Goal: Communication & Community: Connect with others

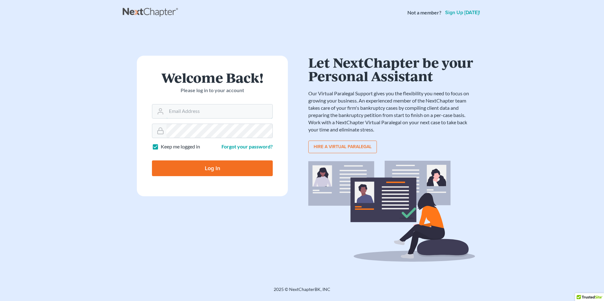
type input "[EMAIL_ADDRESS][DOMAIN_NAME]"
type input "Thinking..."
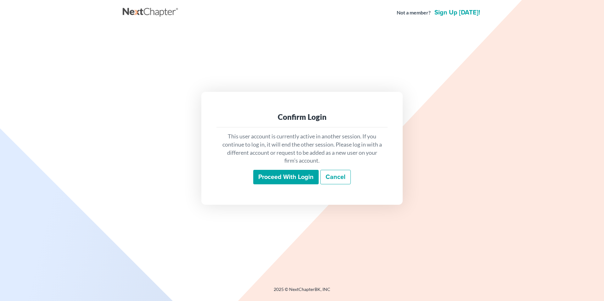
click at [276, 174] on input "Proceed with login" at bounding box center [285, 177] width 65 height 14
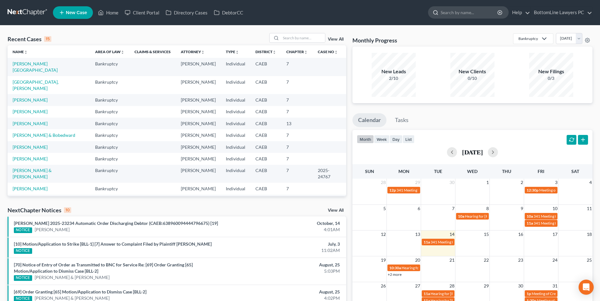
click at [445, 10] on input "search" at bounding box center [469, 13] width 58 height 12
type input "N"
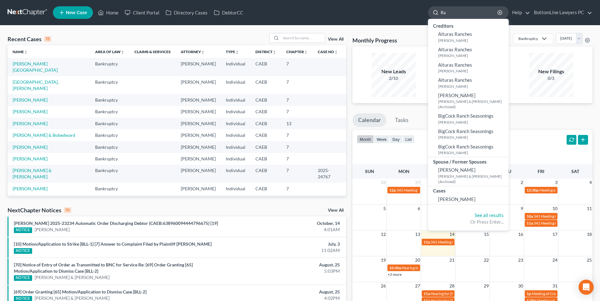
type input "R"
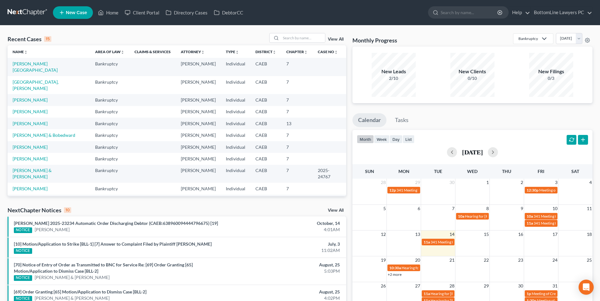
click at [390, 22] on nav "Home New Case Client Portal Directory Cases DebtorCC BottomLine Lawyers PC caeb…" at bounding box center [300, 12] width 600 height 25
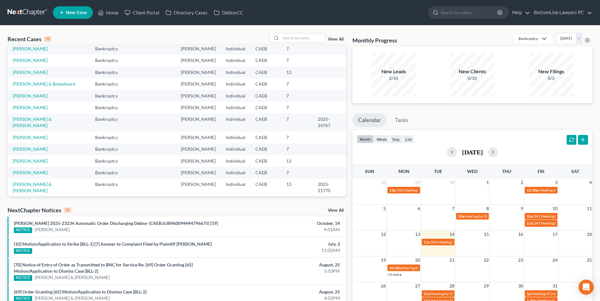
scroll to position [62, 0]
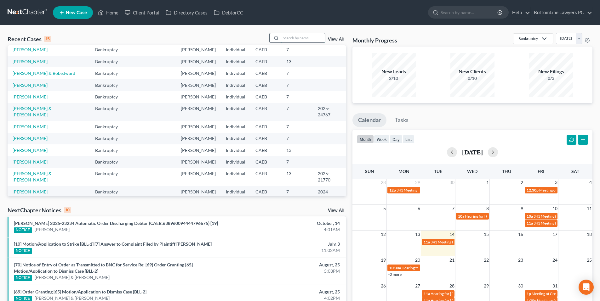
click at [298, 38] on input "search" at bounding box center [303, 37] width 44 height 9
click at [117, 13] on link "Home" at bounding box center [108, 12] width 27 height 11
click at [455, 14] on input "search" at bounding box center [469, 13] width 58 height 12
type input "Nolan"
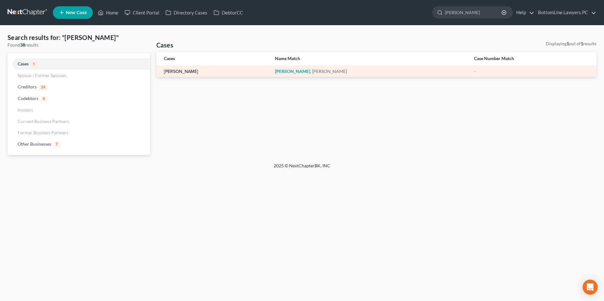
click at [186, 72] on link "Nolan, Randall" at bounding box center [181, 72] width 34 height 4
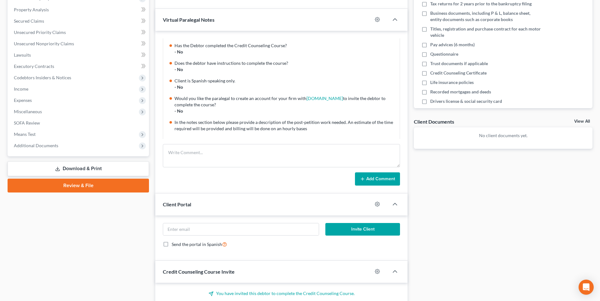
scroll to position [83, 0]
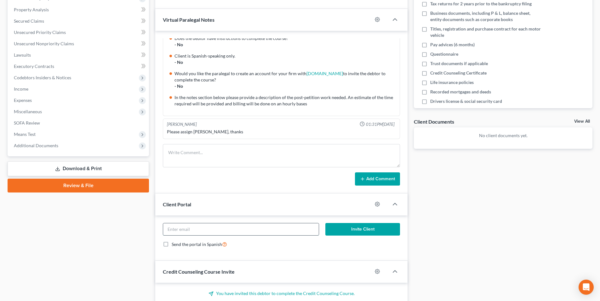
click at [181, 230] on input "email" at bounding box center [240, 229] width 155 height 12
type input "x2praywruby@gmail.com"
click at [352, 229] on button "Invite Client" at bounding box center [362, 229] width 75 height 13
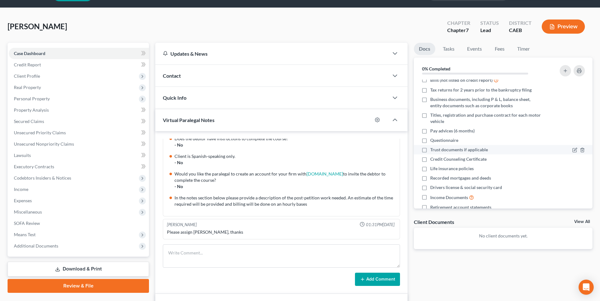
scroll to position [37, 0]
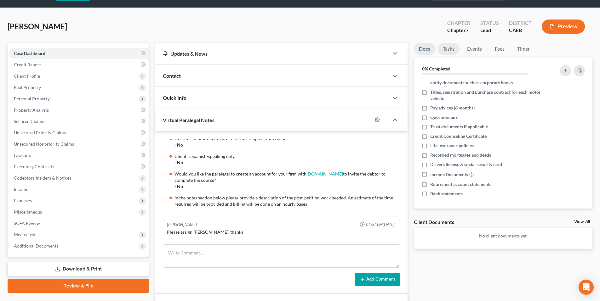
click at [453, 53] on link "Tasks" at bounding box center [449, 49] width 22 height 12
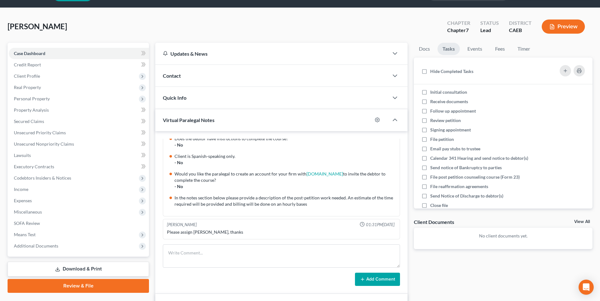
scroll to position [0, 0]
click at [476, 47] on link "Events" at bounding box center [474, 49] width 25 height 12
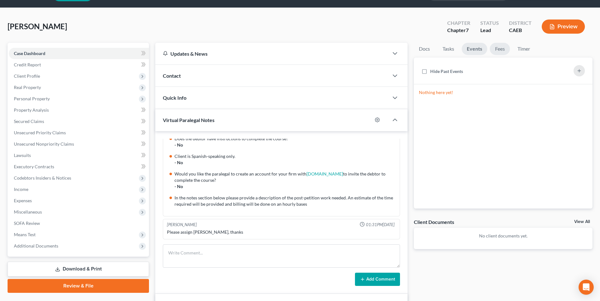
click at [502, 51] on link "Fees" at bounding box center [499, 49] width 20 height 12
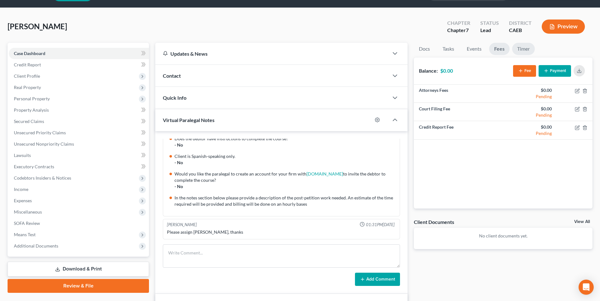
click at [524, 50] on link "Timer" at bounding box center [523, 49] width 23 height 12
